Goal: Check status: Check status

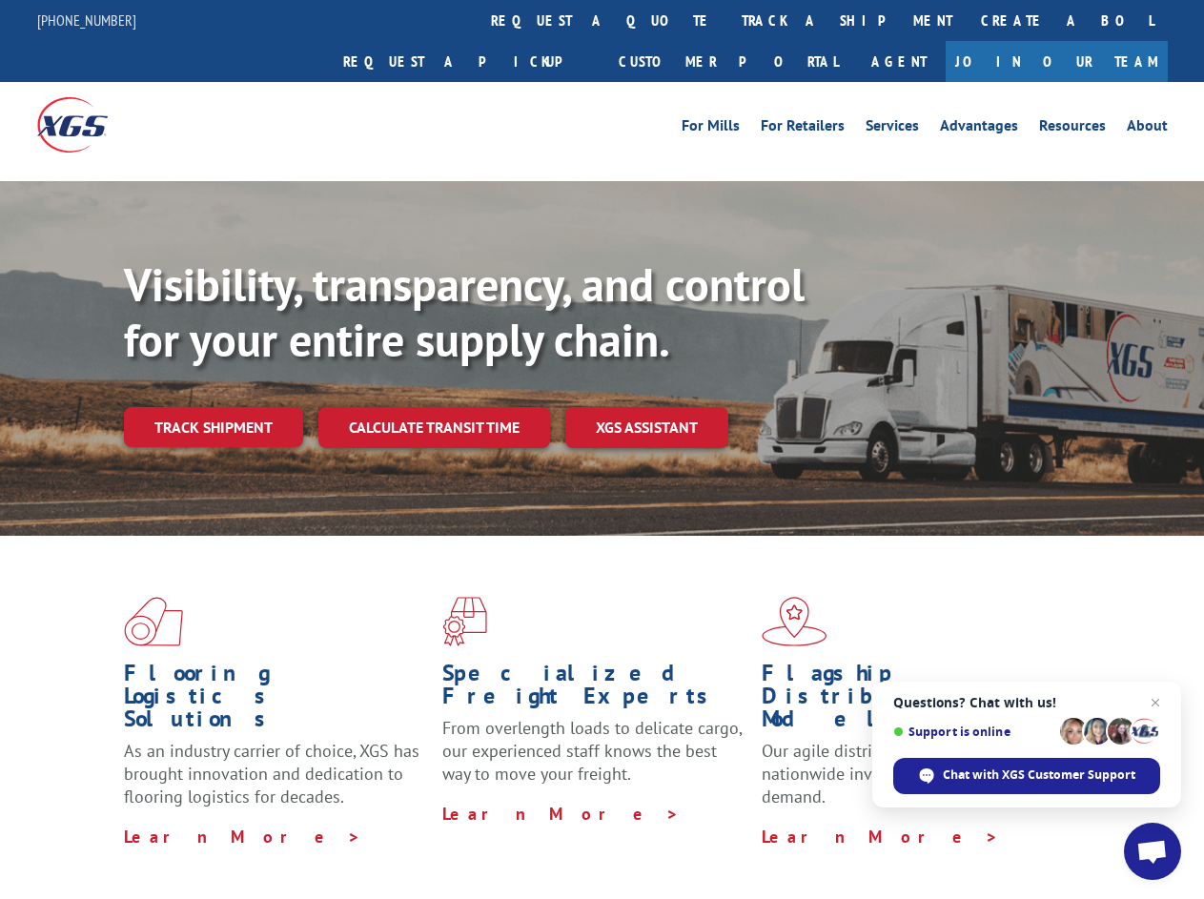
click at [602, 449] on div "Visibility, transparency, and control for your entire supply chain. Track shipm…" at bounding box center [664, 390] width 1080 height 266
click at [728, 20] on link "track a shipment" at bounding box center [847, 20] width 239 height 41
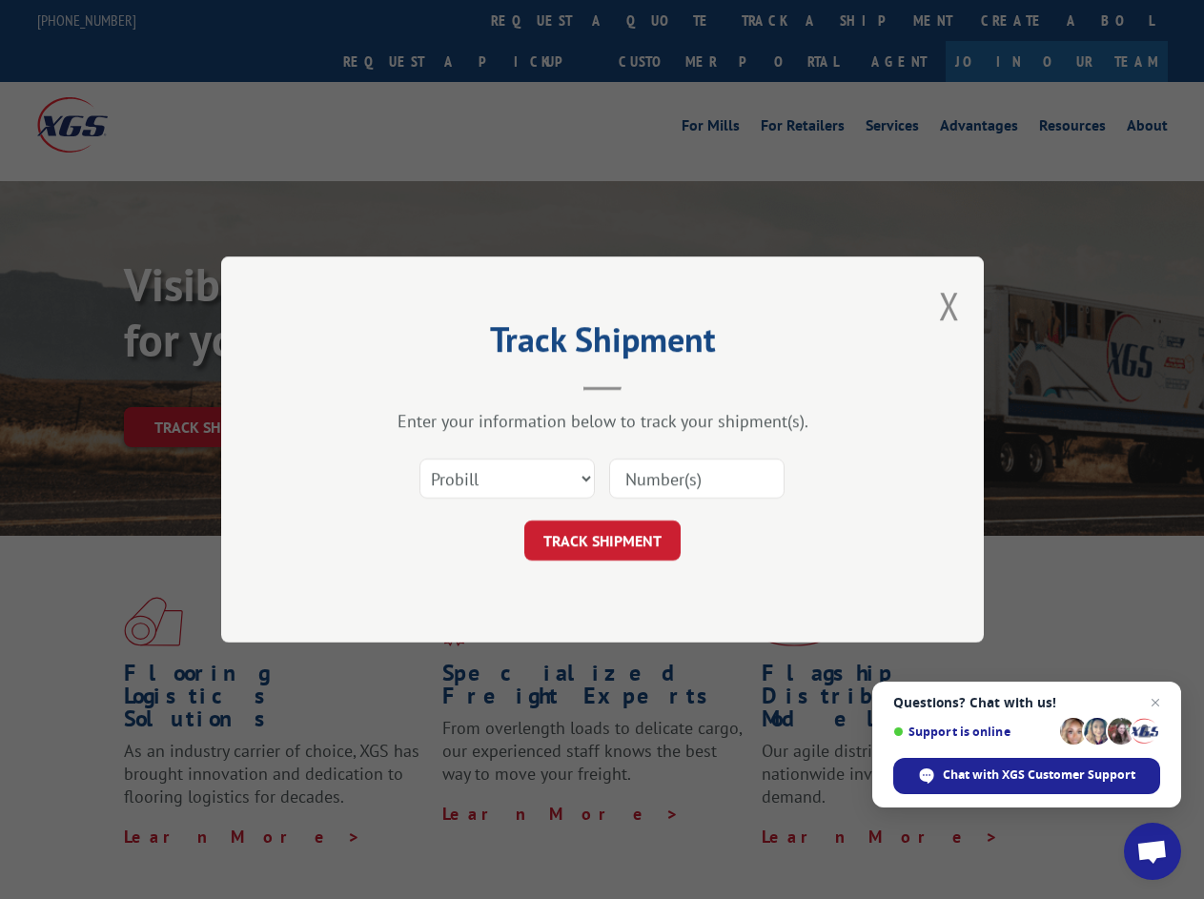
click at [666, 20] on div "Track Shipment Enter your information below to track your shipment(s). Select c…" at bounding box center [602, 449] width 1204 height 899
click at [785, 20] on div "Track Shipment Enter your information below to track your shipment(s). Select c…" at bounding box center [602, 449] width 1204 height 899
click at [213, 385] on div "Track Shipment Enter your information below to track your shipment(s). Select c…" at bounding box center [602, 449] width 1204 height 899
click at [433, 385] on header "Track Shipment" at bounding box center [603, 358] width 572 height 65
click at [647, 385] on header "Track Shipment" at bounding box center [603, 358] width 572 height 65
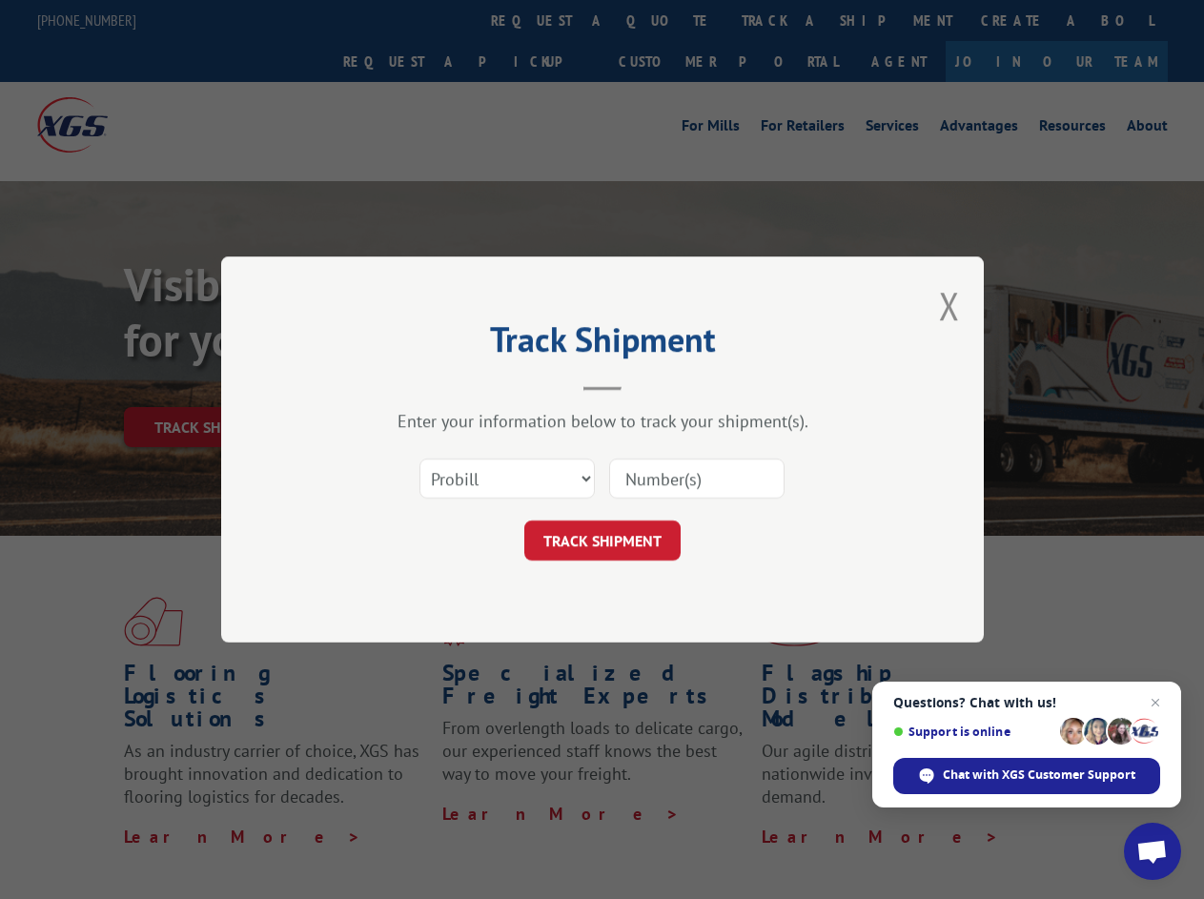
click at [1153, 852] on span "Open chat" at bounding box center [1152, 853] width 31 height 27
